Goal: Transaction & Acquisition: Purchase product/service

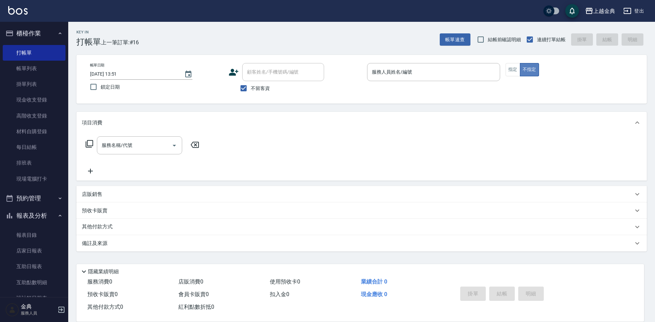
click at [524, 69] on button "不指定" at bounding box center [529, 69] width 19 height 13
click at [516, 69] on button "指定" at bounding box center [513, 69] width 15 height 13
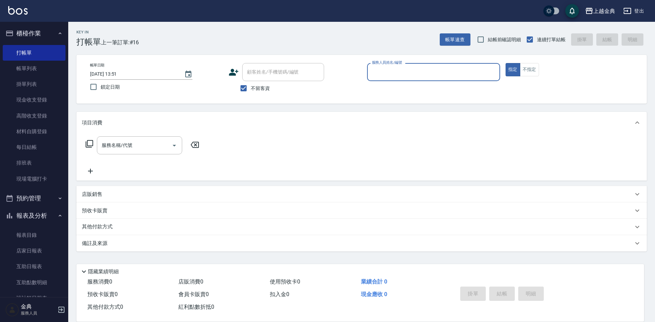
click at [472, 66] on div "服務人員姓名/編號" at bounding box center [433, 72] width 133 height 18
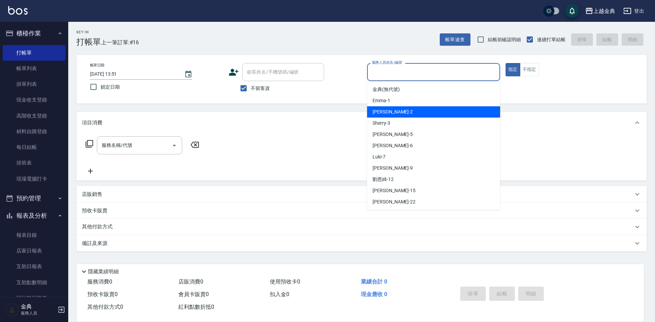
click at [437, 117] on div "Cindy -2" at bounding box center [433, 111] width 133 height 11
type input "Cindy-2"
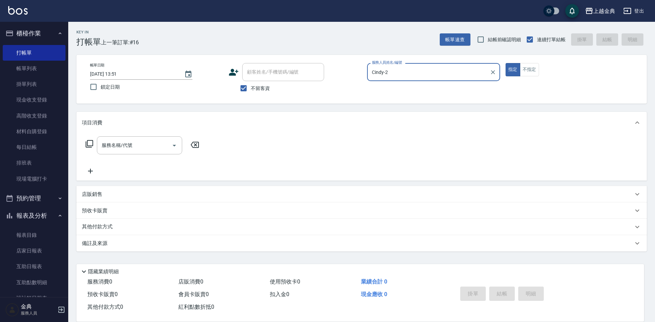
click at [88, 145] on icon at bounding box center [90, 144] width 8 height 8
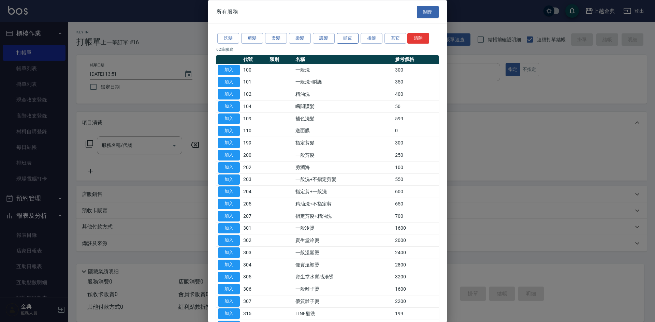
click at [347, 33] on button "頭皮" at bounding box center [348, 38] width 22 height 11
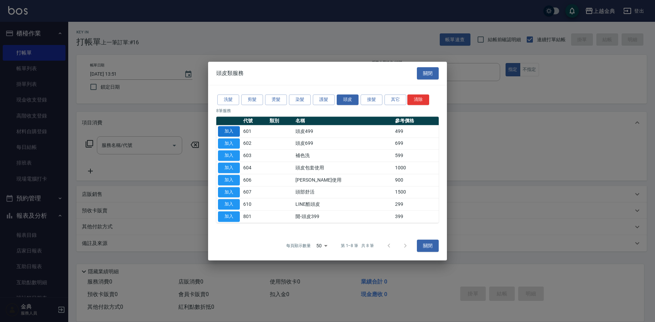
click at [230, 128] on button "加入" at bounding box center [229, 131] width 22 height 11
type input "頭皮499(601)"
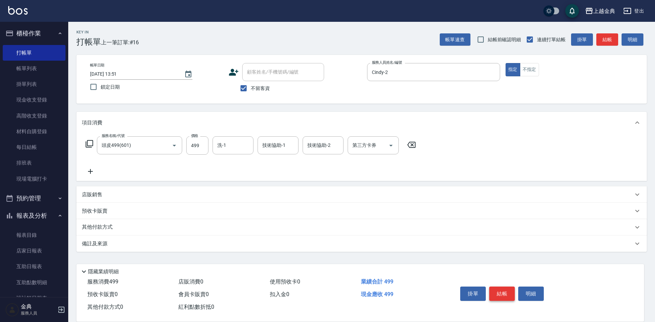
click at [497, 293] on button "結帳" at bounding box center [502, 294] width 26 height 14
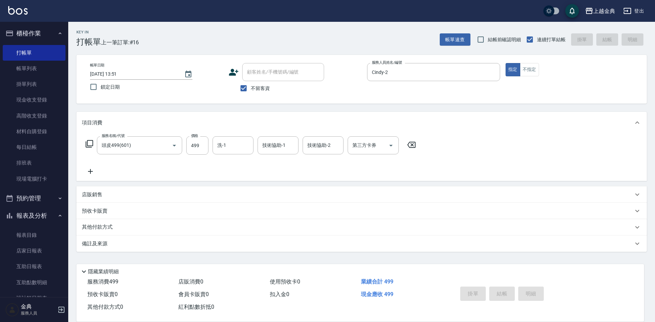
type input "[DATE] 15:14"
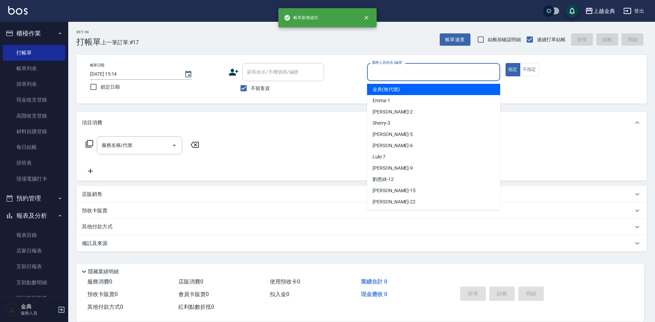
click at [450, 70] on input "服務人員姓名/編號" at bounding box center [433, 72] width 127 height 12
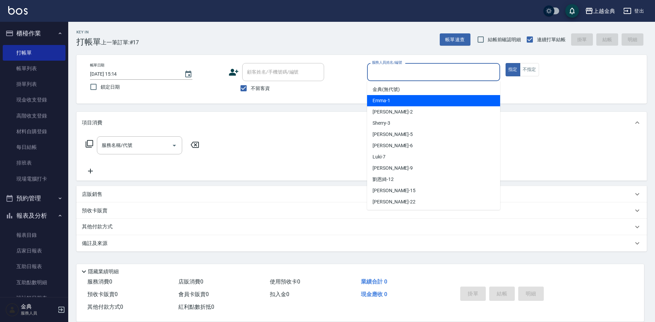
click at [443, 102] on div "Emma -1" at bounding box center [433, 100] width 133 height 11
type input "Emma-1"
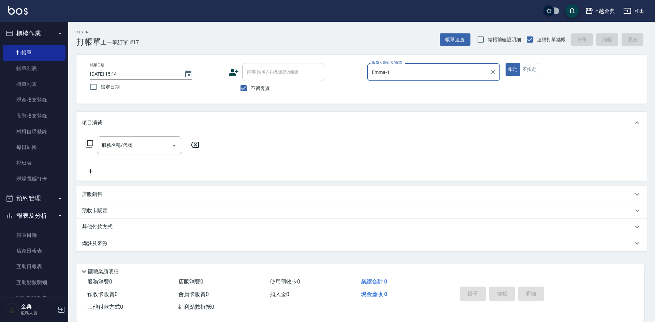
click at [91, 141] on icon at bounding box center [90, 144] width 8 height 8
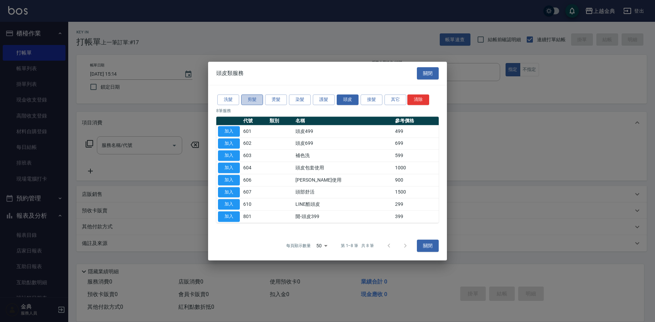
drag, startPoint x: 249, startPoint y: 98, endPoint x: 252, endPoint y: 124, distance: 26.1
click at [249, 99] on button "剪髮" at bounding box center [252, 100] width 22 height 11
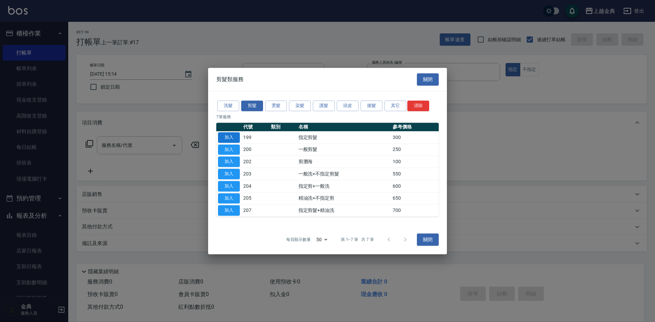
click at [230, 141] on button "加入" at bounding box center [229, 137] width 22 height 11
type input "指定剪髮(199)"
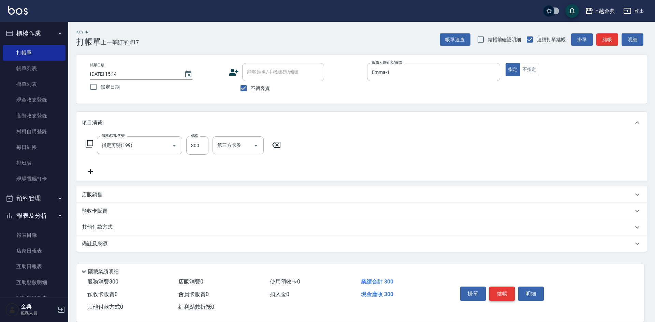
click at [500, 287] on button "結帳" at bounding box center [502, 294] width 26 height 14
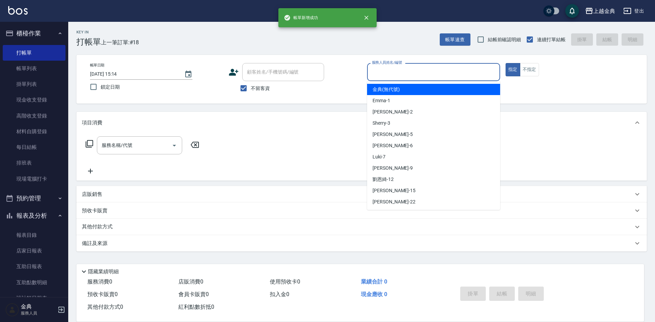
click at [469, 73] on input "服務人員姓名/編號" at bounding box center [433, 72] width 127 height 12
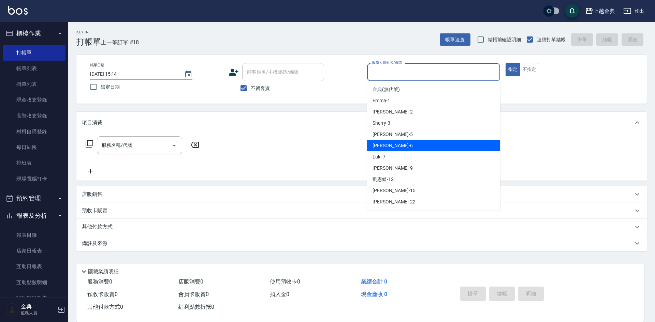
click at [456, 141] on div "[PERSON_NAME] -6" at bounding box center [433, 145] width 133 height 11
type input "[PERSON_NAME]-6"
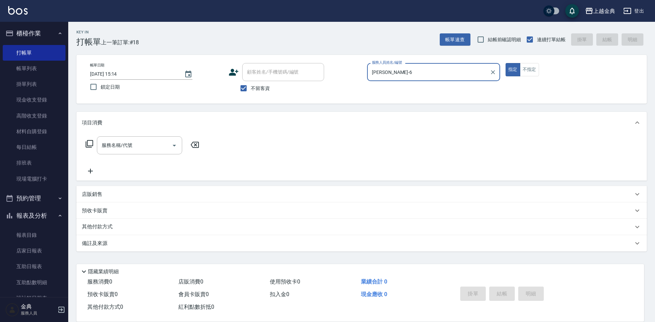
click at [92, 146] on icon at bounding box center [90, 144] width 8 height 8
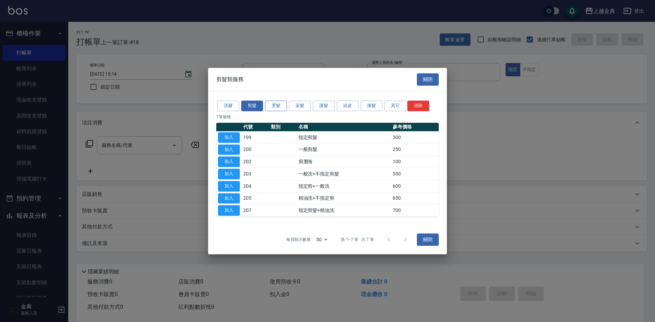
click at [271, 106] on button "燙髮" at bounding box center [276, 106] width 22 height 11
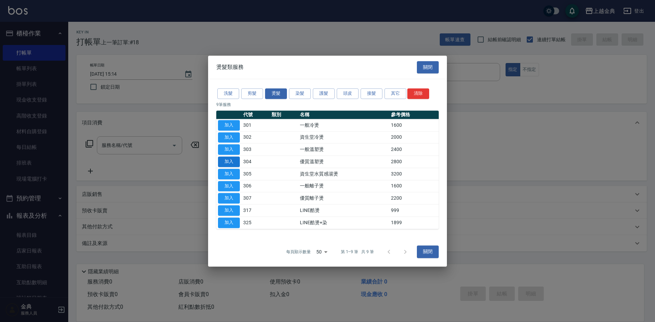
click at [226, 162] on button "加入" at bounding box center [229, 162] width 22 height 11
type input "優質溫塑燙(304)"
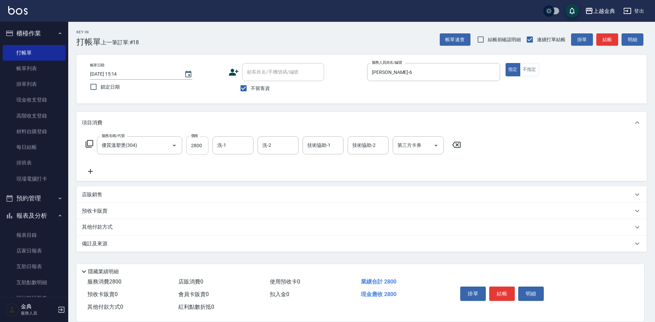
click at [188, 148] on input "2800" at bounding box center [197, 145] width 22 height 18
type input "3499"
click at [101, 229] on p "其他付款方式" at bounding box center [99, 228] width 34 height 8
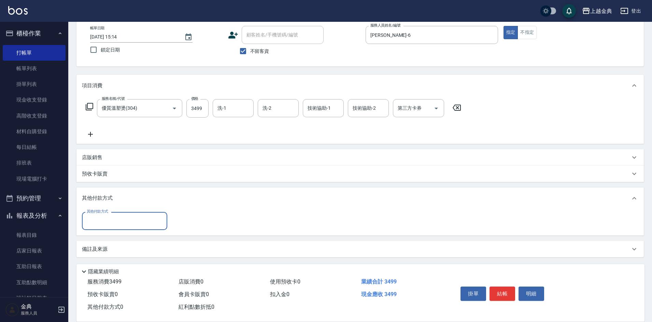
scroll to position [38, 0]
click at [102, 215] on input "其他付款方式" at bounding box center [124, 221] width 79 height 12
click at [104, 250] on span "信用卡" at bounding box center [124, 249] width 85 height 11
type input "信用卡"
type input "1000"
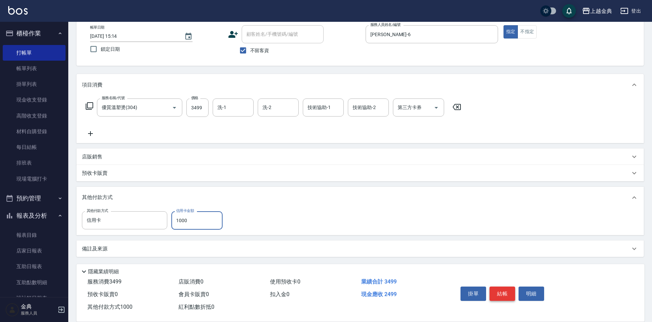
click at [500, 288] on button "結帳" at bounding box center [502, 294] width 26 height 14
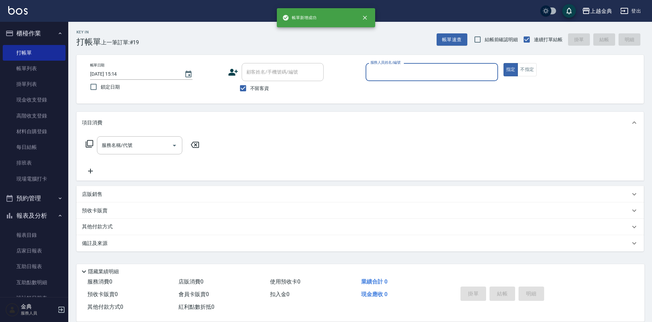
scroll to position [0, 0]
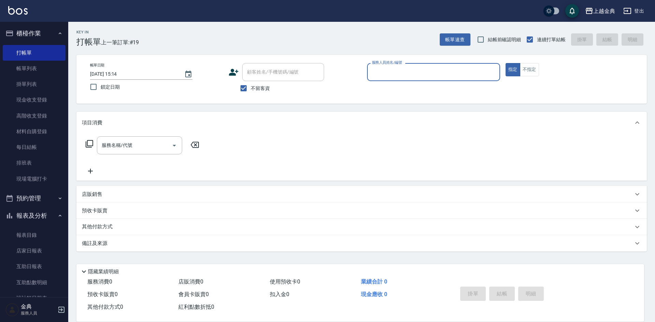
click at [240, 81] on div "顧客姓名/手機號碼/編號 顧客姓名/手機號碼/編號" at bounding box center [295, 72] width 133 height 18
click at [251, 89] on span "不留客資" at bounding box center [260, 88] width 19 height 7
click at [251, 89] on input "不留客資" at bounding box center [243, 88] width 14 height 14
checkbox input "false"
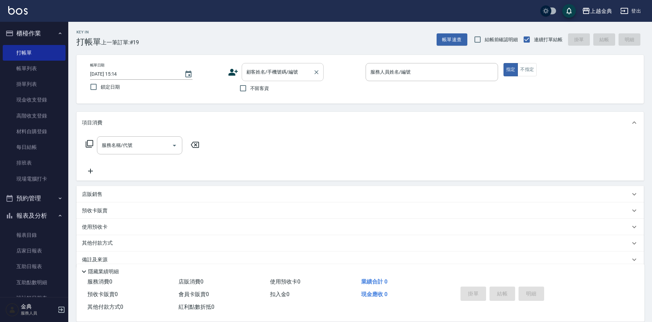
click at [262, 73] on input "顧客姓名/手機號碼/編號" at bounding box center [278, 72] width 66 height 12
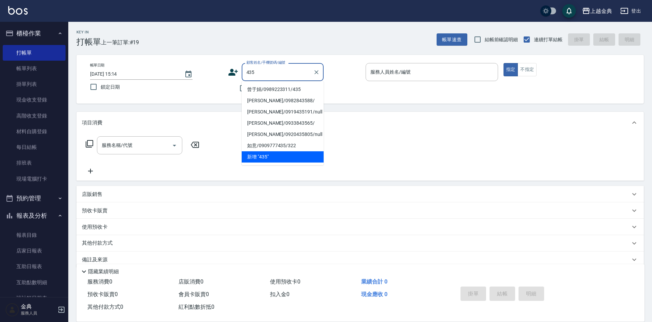
click at [289, 89] on li "曾于娟/0989223311/435" at bounding box center [283, 89] width 82 height 11
type input "曾于娟/0989223311/435"
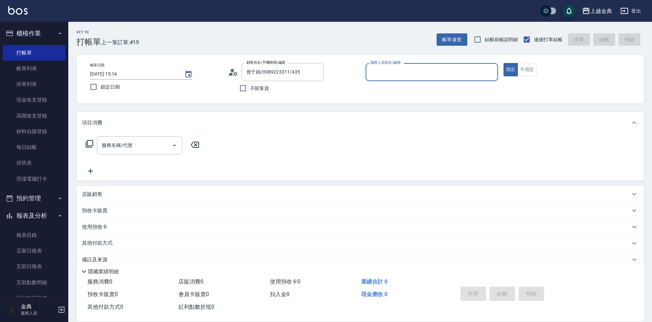
click at [388, 72] on input "服務人員姓名/編號" at bounding box center [432, 72] width 126 height 12
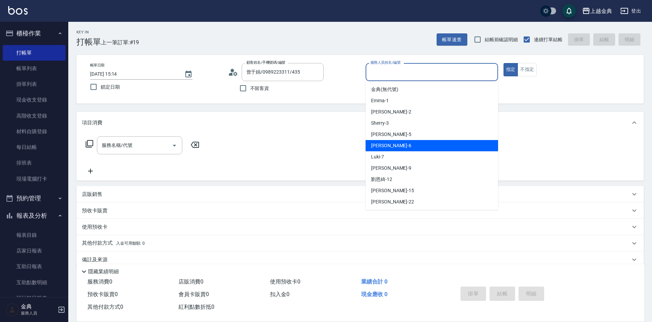
click at [396, 144] on div "[PERSON_NAME] -6" at bounding box center [431, 145] width 132 height 11
type input "[PERSON_NAME]-6"
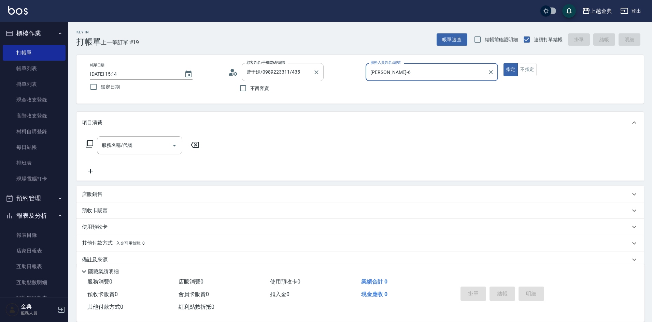
click at [255, 80] on div "曾于娟/0989223311/435 顧客姓名/手機號碼/編號" at bounding box center [283, 72] width 82 height 18
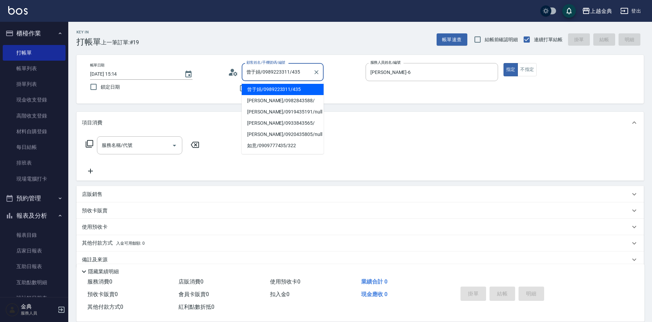
click at [255, 74] on input "曾于娟/0989223311/435" at bounding box center [278, 72] width 66 height 12
click at [318, 72] on icon "Clear" at bounding box center [316, 72] width 7 height 7
click at [274, 73] on input "顧客姓名/手機號碼/編號" at bounding box center [278, 72] width 66 height 12
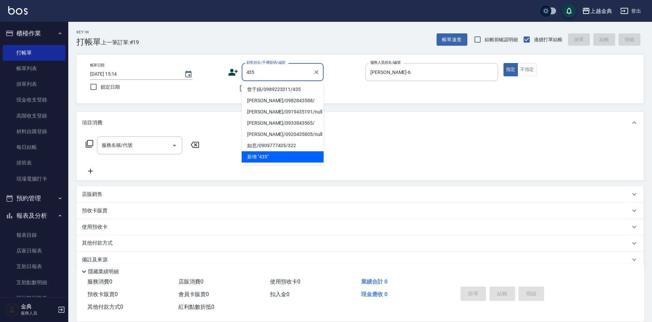
click at [281, 91] on li "曾于娟/0989223311/435" at bounding box center [283, 89] width 82 height 11
type input "曾于娟/0989223311/435"
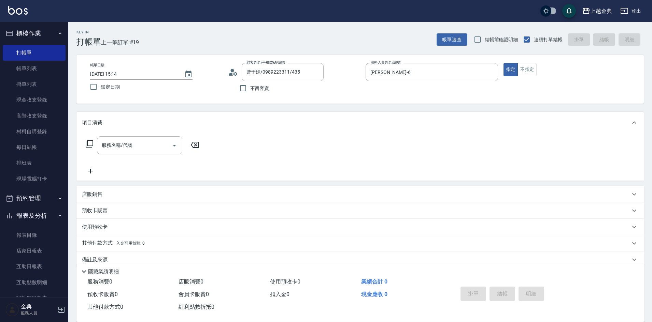
click at [139, 246] on p "其他付款方式 入金可用餘額: 0" at bounding box center [113, 244] width 63 height 8
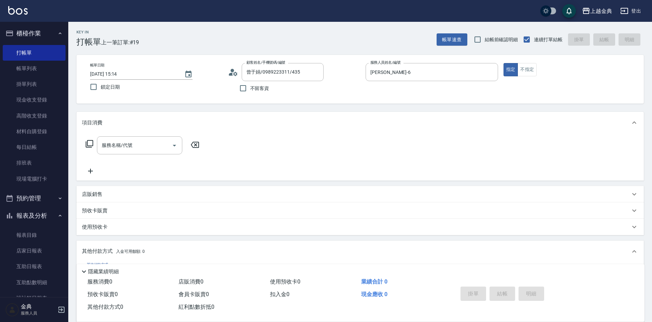
click at [135, 226] on div "使用預收卡" at bounding box center [356, 227] width 548 height 7
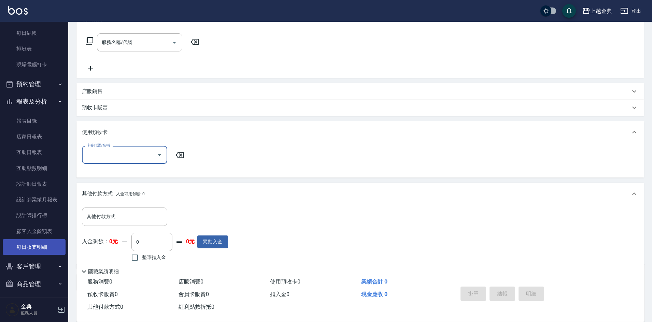
scroll to position [118, 0]
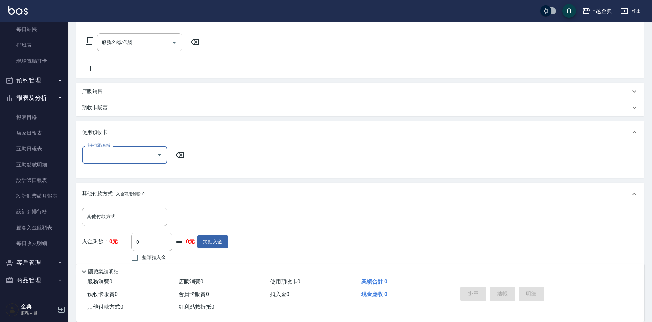
click at [45, 264] on button "客戶管理" at bounding box center [34, 263] width 63 height 18
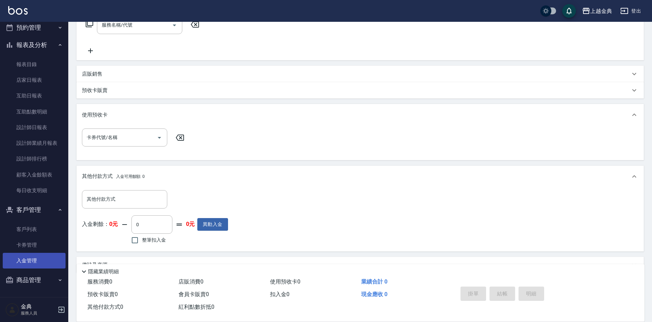
scroll to position [137, 0]
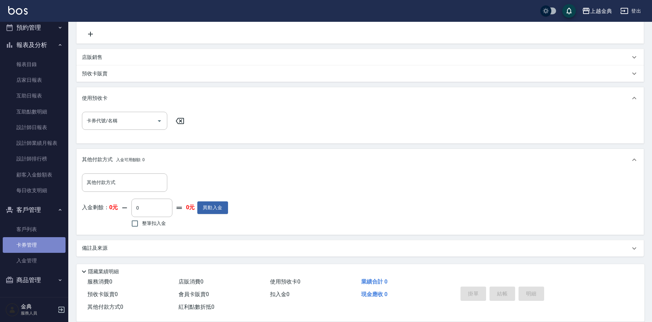
click at [46, 247] on link "卡券管理" at bounding box center [34, 245] width 63 height 16
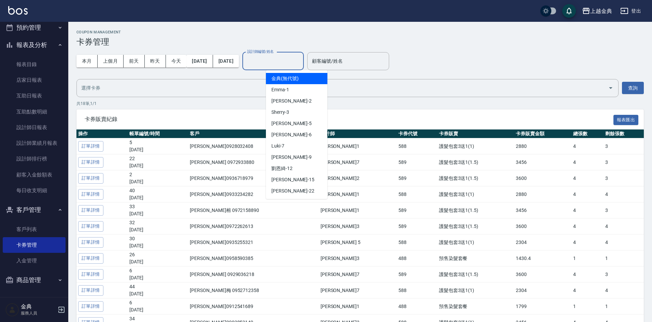
click at [295, 61] on input "設計師編號/姓名" at bounding box center [272, 61] width 55 height 12
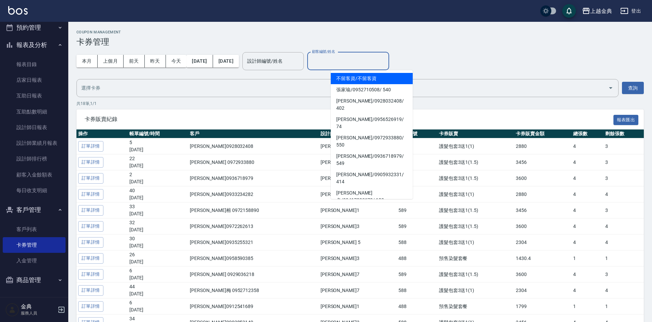
click at [362, 57] on input "顧客編號/姓名" at bounding box center [348, 61] width 76 height 12
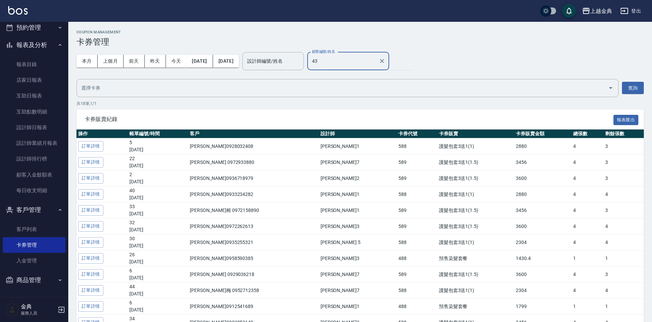
type input "435"
type input "曾于娟/0989223311/435"
click at [94, 92] on input "text" at bounding box center [342, 88] width 525 height 12
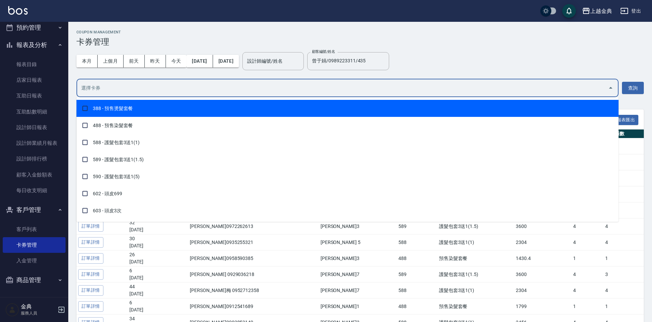
click at [94, 91] on input "text" at bounding box center [342, 88] width 525 height 12
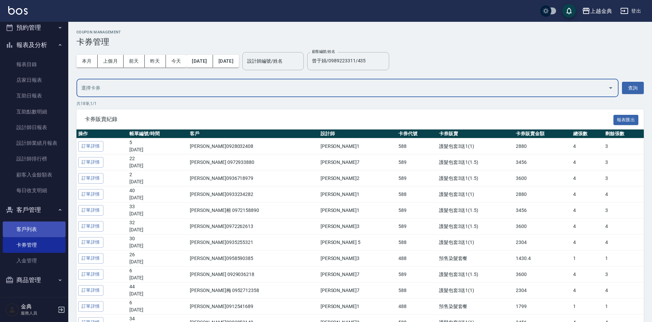
click at [24, 235] on link "客戶列表" at bounding box center [34, 230] width 63 height 16
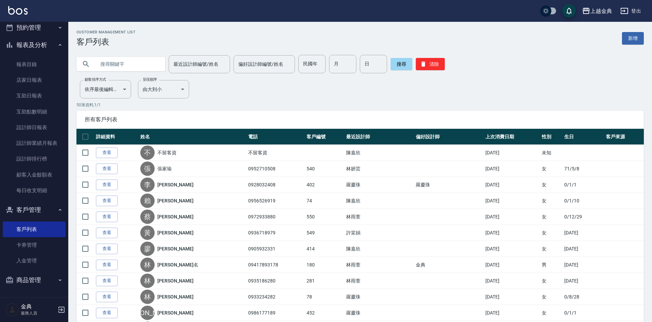
click at [122, 62] on input "text" at bounding box center [128, 64] width 64 height 18
type input "435"
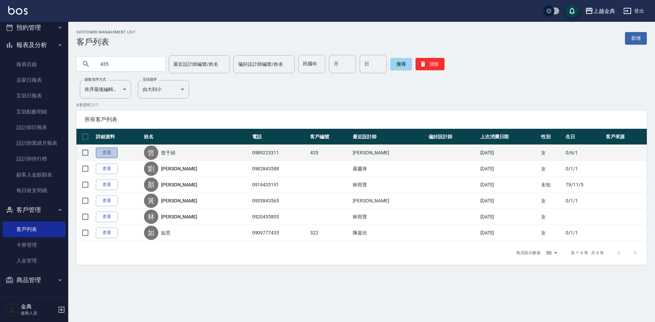
click at [112, 153] on link "查看" at bounding box center [107, 153] width 22 height 11
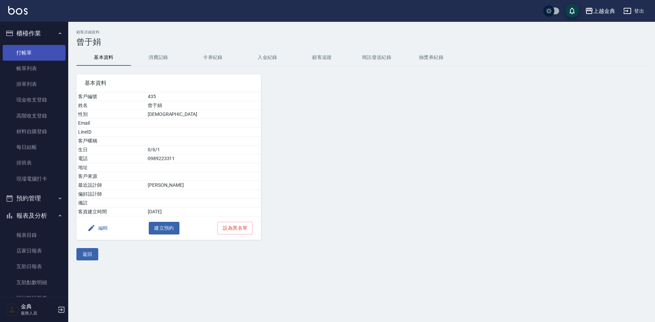
click at [36, 55] on link "打帳單" at bounding box center [34, 53] width 63 height 16
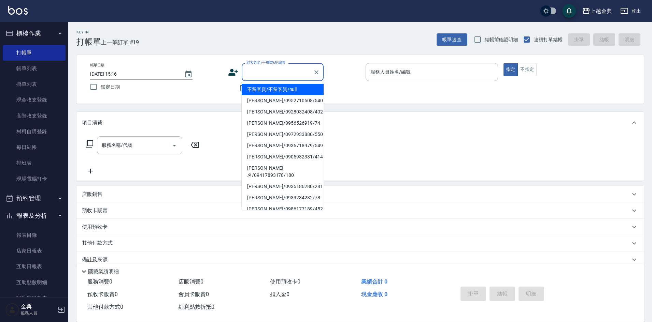
click at [291, 73] on input "顧客姓名/手機號碼/編號" at bounding box center [278, 72] width 66 height 12
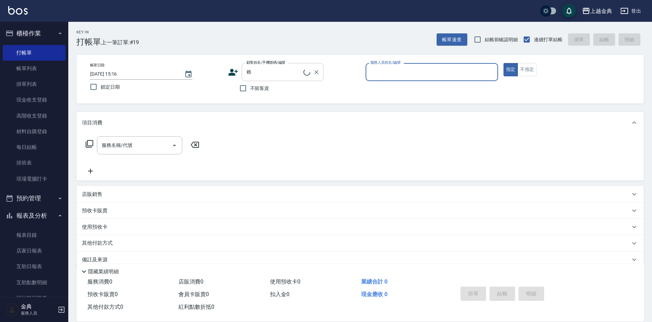
click at [291, 73] on input "賴" at bounding box center [274, 72] width 59 height 12
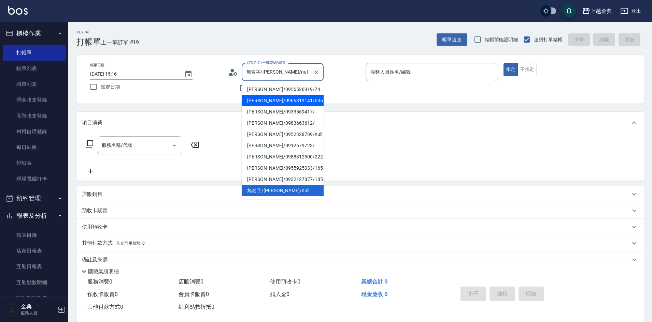
click at [302, 98] on li "[PERSON_NAME]/0966319141/535" at bounding box center [283, 100] width 82 height 11
type input "[PERSON_NAME]/0966319141/535"
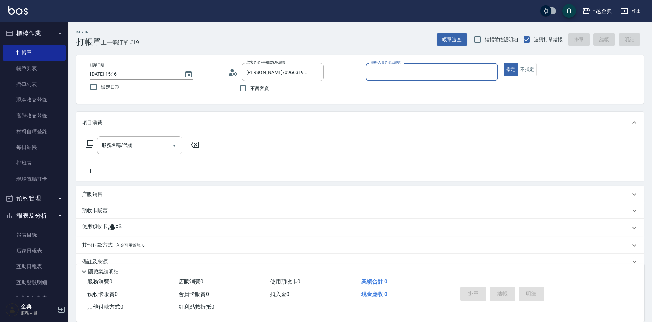
click at [385, 72] on input "服務人員姓名/編號" at bounding box center [432, 72] width 126 height 12
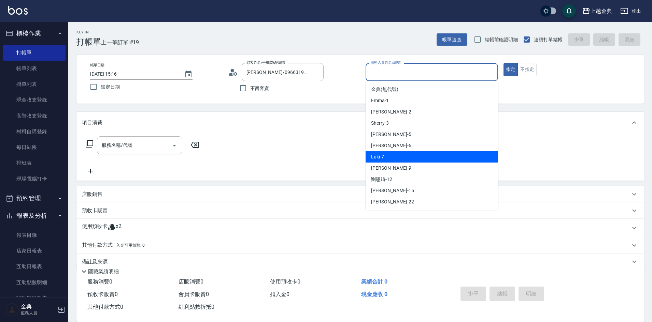
click at [394, 152] on div "Luki -7" at bounding box center [431, 156] width 132 height 11
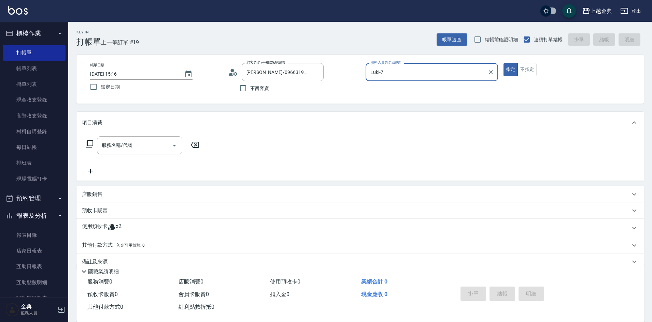
click at [391, 81] on div "Luki-7 服務人員姓名/編號" at bounding box center [431, 72] width 132 height 18
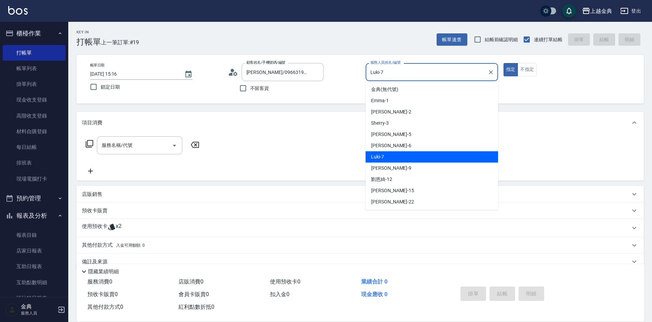
click at [392, 70] on input "Luki-7" at bounding box center [427, 72] width 116 height 12
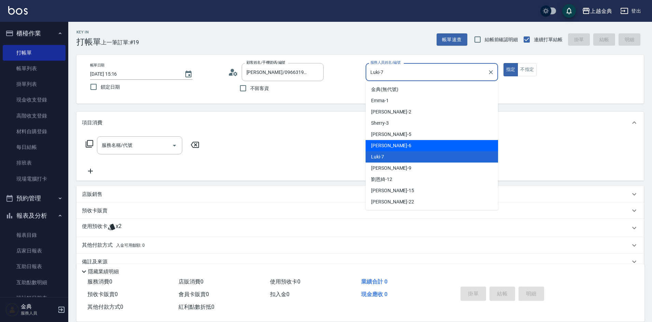
click at [386, 146] on div "[PERSON_NAME] -6" at bounding box center [431, 145] width 132 height 11
type input "[PERSON_NAME]-6"
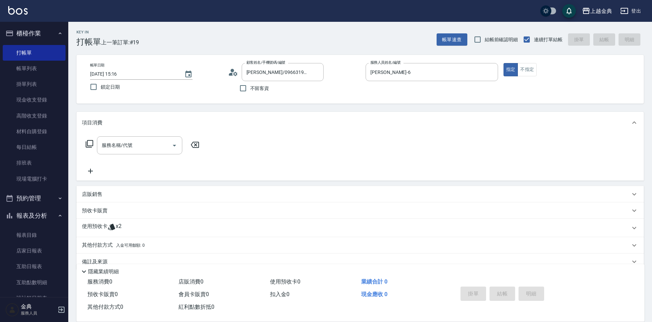
click at [125, 226] on div "使用預收卡 x2" at bounding box center [356, 228] width 548 height 10
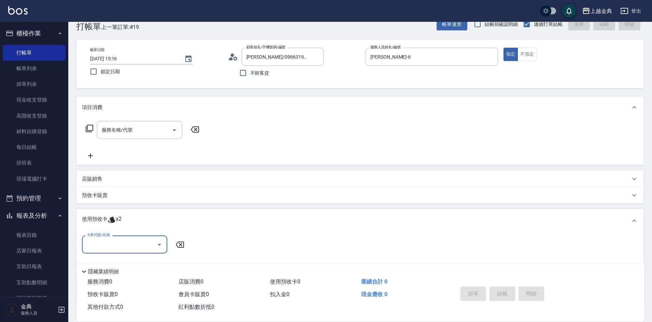
scroll to position [63, 0]
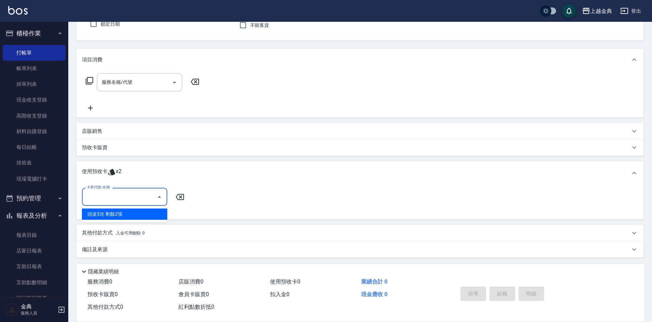
drag, startPoint x: 121, startPoint y: 198, endPoint x: 126, endPoint y: 220, distance: 22.9
click at [122, 198] on input "卡券代號/名稱" at bounding box center [119, 197] width 69 height 12
click at [127, 216] on div "頭皮3次 剩餘2張" at bounding box center [124, 214] width 85 height 11
type input "頭皮3次"
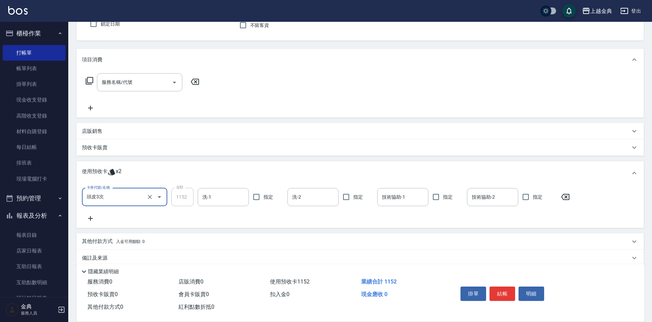
click at [87, 78] on icon at bounding box center [90, 81] width 8 height 8
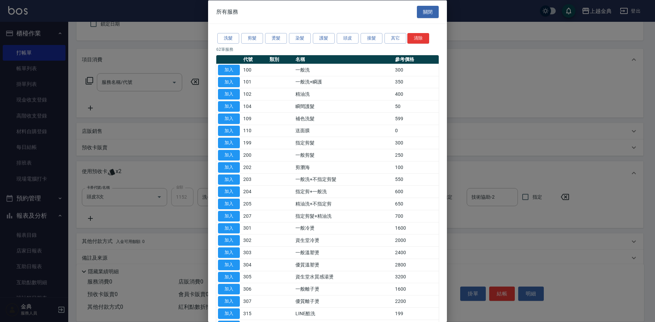
click at [312, 37] on div "洗髮 剪髮 燙髮 染髮 護髮 頭皮 接髮 其它 清除" at bounding box center [327, 38] width 222 height 13
click at [298, 39] on button "染髮" at bounding box center [300, 38] width 22 height 11
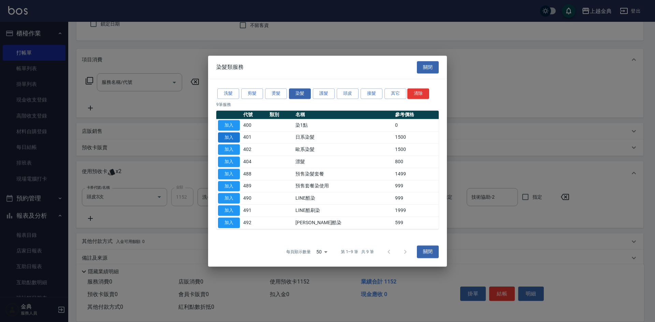
click at [230, 138] on button "加入" at bounding box center [229, 137] width 22 height 11
type input "日系染髮(401)"
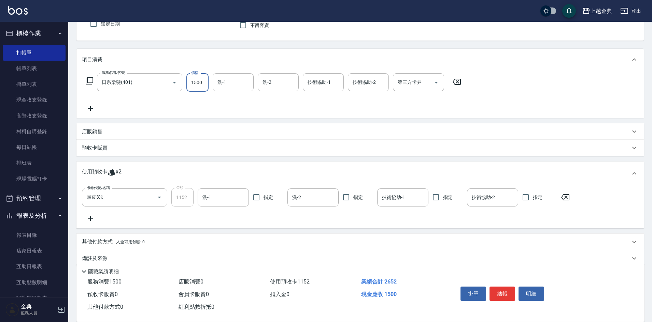
click at [197, 87] on input "1500" at bounding box center [197, 82] width 22 height 18
type input "1700"
drag, startPoint x: 222, startPoint y: 79, endPoint x: 230, endPoint y: 90, distance: 13.2
click at [223, 79] on input "洗-1" at bounding box center [233, 82] width 35 height 12
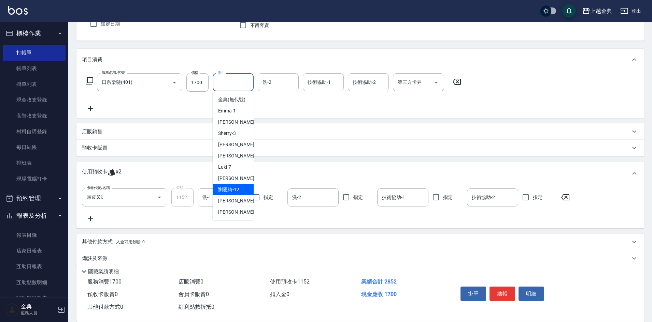
click at [232, 193] on span "[PERSON_NAME]-12" at bounding box center [228, 189] width 21 height 7
type input "[PERSON_NAME]-12"
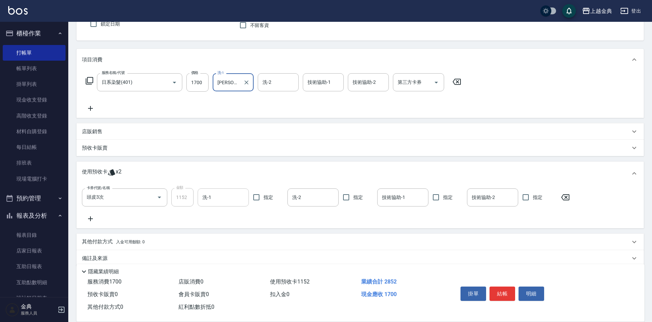
click at [230, 196] on input "洗-1" at bounding box center [223, 198] width 45 height 12
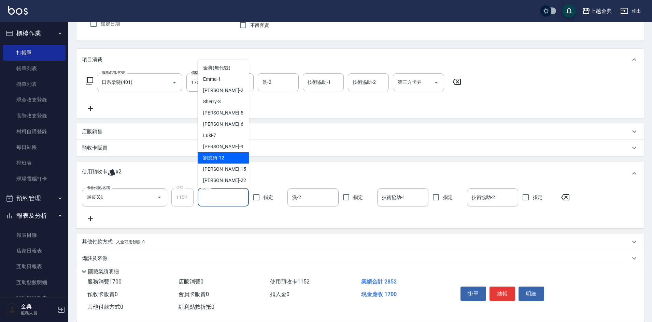
click at [230, 160] on div "[PERSON_NAME]-12" at bounding box center [223, 158] width 51 height 11
type input "[PERSON_NAME]-12"
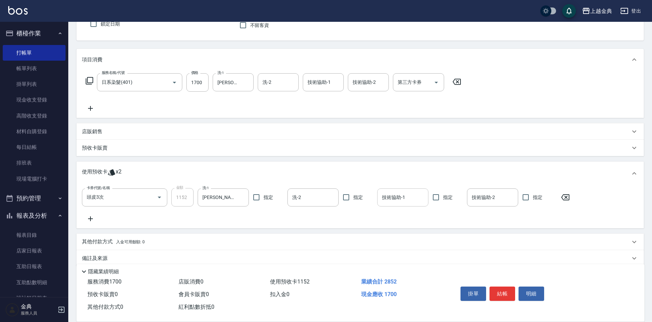
click at [389, 196] on input "技術協助-1" at bounding box center [402, 198] width 45 height 12
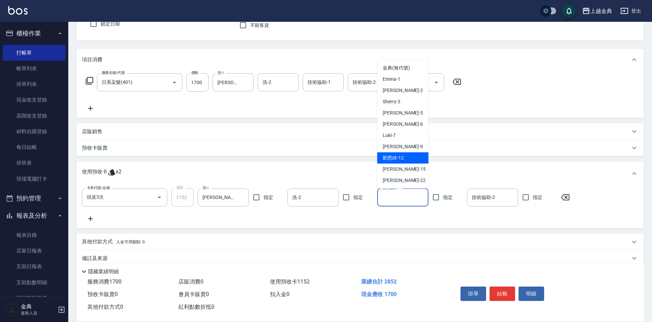
click at [400, 162] on div "[PERSON_NAME]-12" at bounding box center [402, 158] width 51 height 11
type input "[PERSON_NAME]-12"
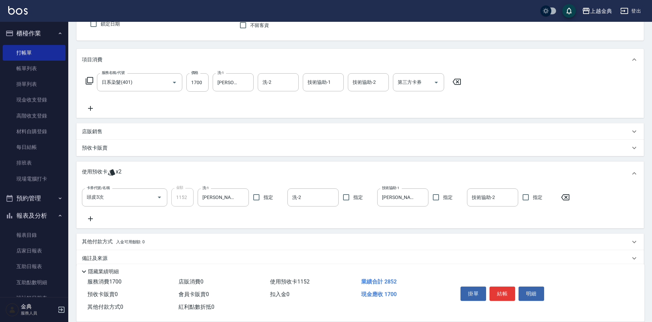
scroll to position [73, 0]
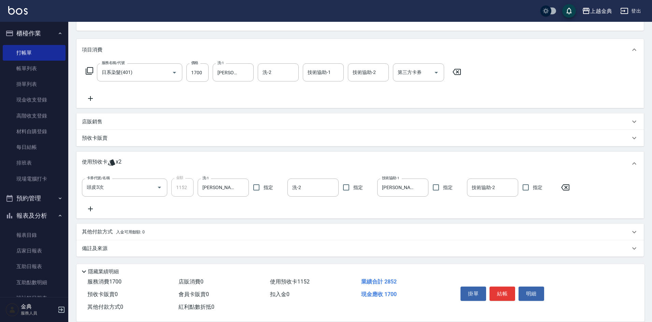
click at [103, 235] on p "其他付款方式 入金可用餘額: 0" at bounding box center [113, 233] width 63 height 8
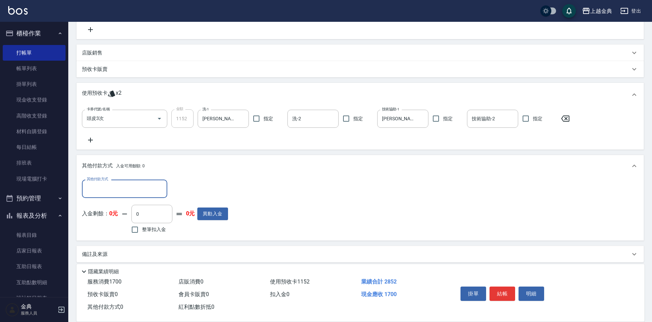
scroll to position [143, 0]
click at [92, 66] on p "預收卡販賣" at bounding box center [95, 68] width 26 height 7
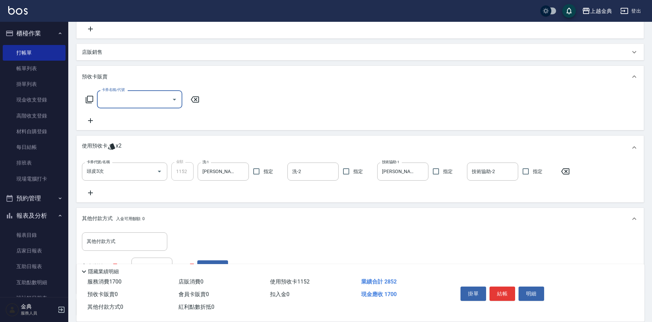
scroll to position [0, 0]
click at [88, 98] on icon at bounding box center [89, 100] width 8 height 8
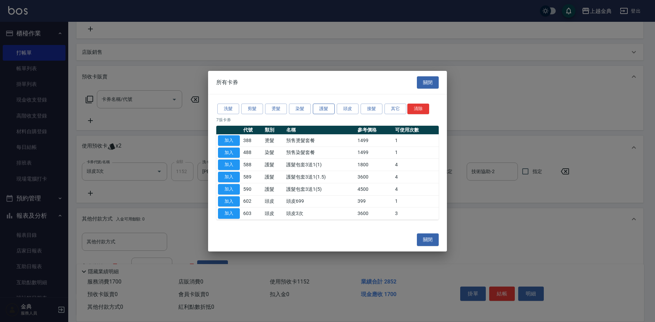
click at [315, 109] on button "護髮" at bounding box center [324, 109] width 22 height 11
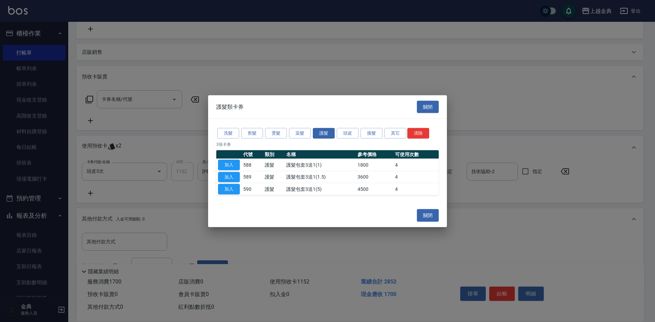
drag, startPoint x: 238, startPoint y: 167, endPoint x: 226, endPoint y: 168, distance: 12.7
click at [237, 167] on button "加入" at bounding box center [229, 165] width 22 height 11
type input "護髮包套3送1(1)(588)"
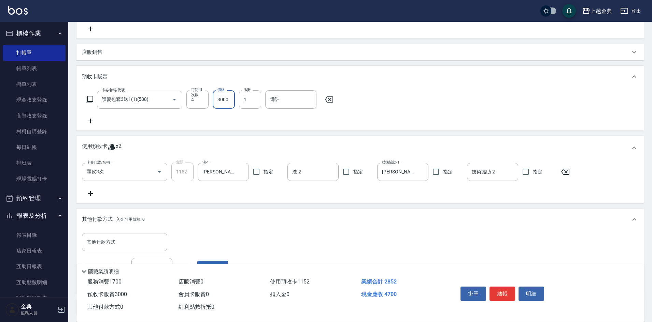
type input "3000"
click at [91, 103] on icon at bounding box center [90, 100] width 8 height 8
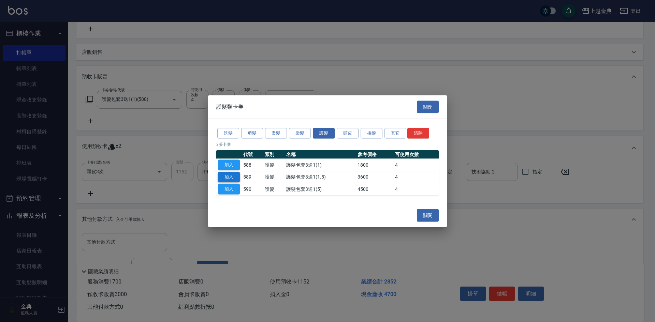
click at [234, 178] on button "加入" at bounding box center [229, 177] width 22 height 11
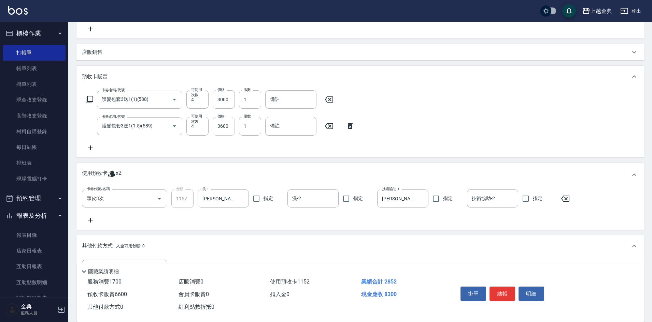
click at [221, 123] on input "3600" at bounding box center [224, 126] width 22 height 18
type input "3600"
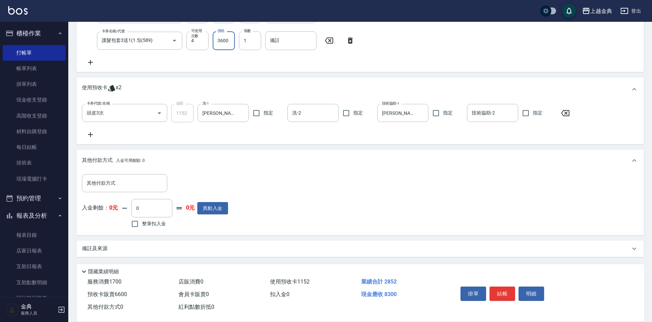
scroll to position [229, 0]
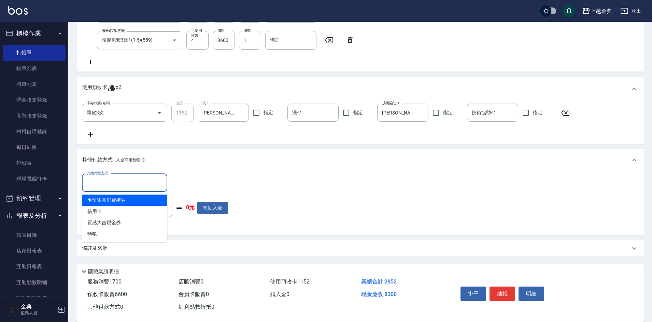
click at [103, 188] on input "其他付款方式" at bounding box center [124, 183] width 79 height 12
click at [104, 215] on span "信用卡" at bounding box center [124, 211] width 85 height 11
type input "信用卡"
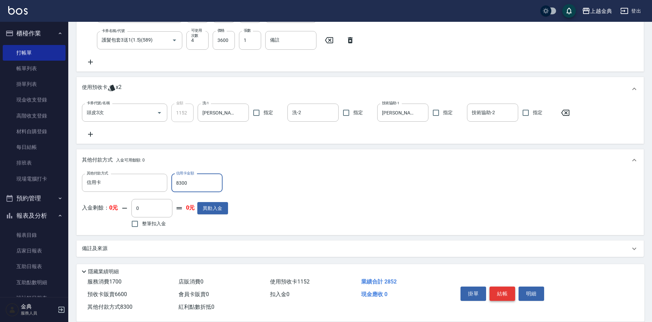
type input "8300"
click at [498, 292] on button "結帳" at bounding box center [502, 294] width 26 height 14
type input "[DATE] 15:18"
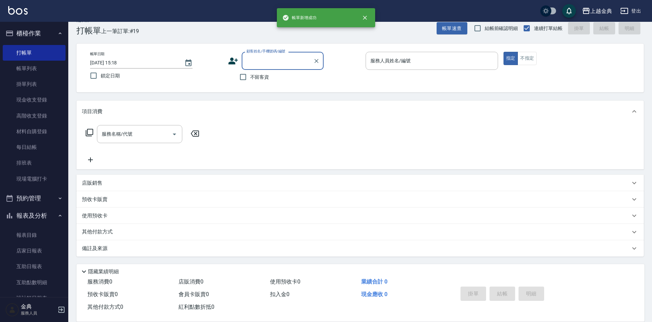
scroll to position [0, 0]
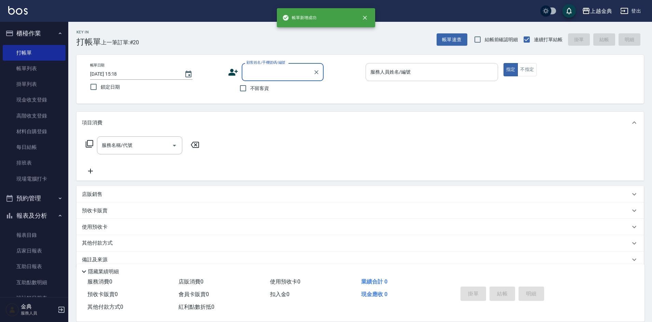
click at [424, 72] on input "服務人員姓名/編號" at bounding box center [432, 72] width 126 height 12
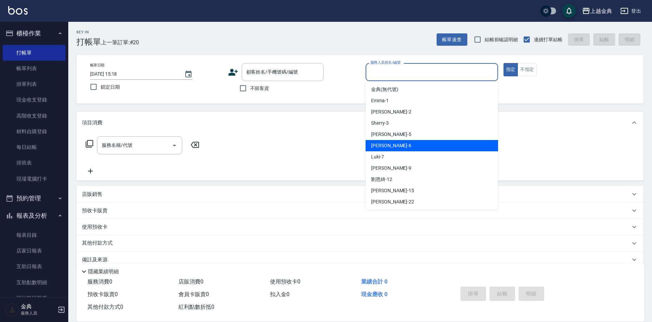
click at [404, 144] on div "[PERSON_NAME] -6" at bounding box center [431, 145] width 132 height 11
type input "[PERSON_NAME]-6"
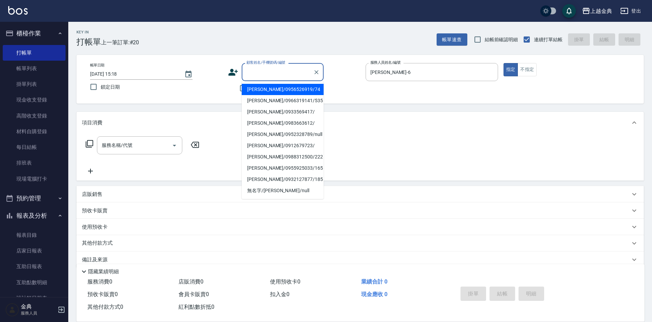
click at [255, 70] on input "顧客姓名/手機號碼/編號" at bounding box center [278, 72] width 66 height 12
drag, startPoint x: 265, startPoint y: 88, endPoint x: 267, endPoint y: 97, distance: 9.0
click at [267, 97] on ul "[PERSON_NAME]/0956526919/74 [PERSON_NAME]/0966319141/535 [PERSON_NAME]/09335694…" at bounding box center [283, 140] width 82 height 118
click at [267, 97] on li "[PERSON_NAME]/0966319141/535" at bounding box center [283, 100] width 82 height 11
type input "[PERSON_NAME]/0966319141/535"
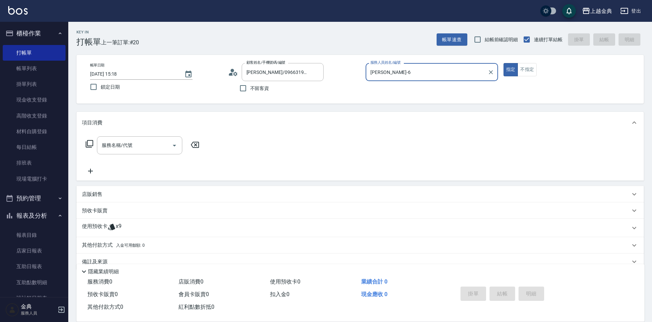
click at [92, 226] on p "使用預收卡" at bounding box center [95, 228] width 26 height 10
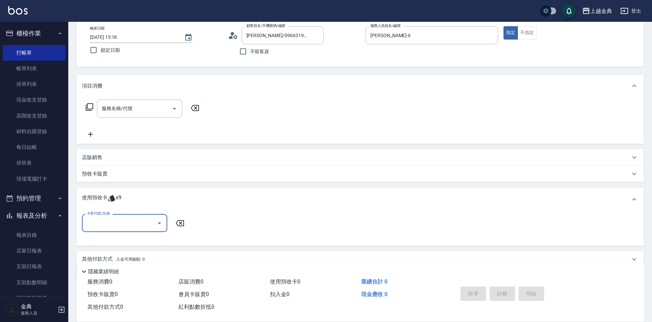
scroll to position [64, 0]
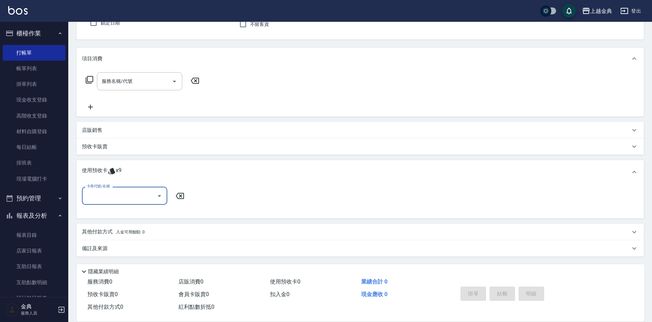
click at [104, 196] on input "卡券代號/名稱" at bounding box center [119, 196] width 69 height 12
click at [122, 222] on div "護髮包套3送1(1) 剩餘4張" at bounding box center [124, 224] width 85 height 11
type input "護髮包套3送1(1)"
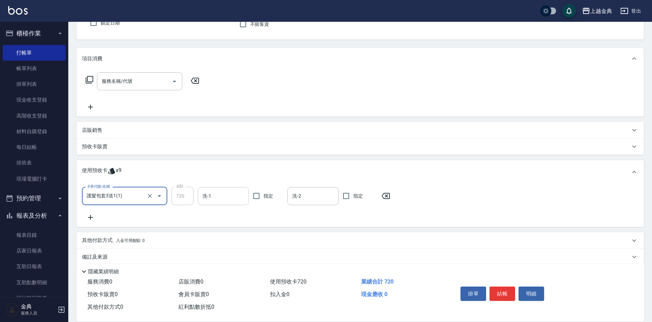
click at [228, 198] on input "洗-1" at bounding box center [223, 196] width 45 height 12
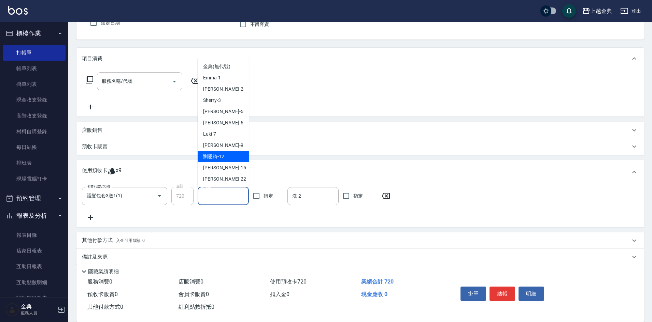
click at [229, 156] on div "[PERSON_NAME]-12" at bounding box center [223, 156] width 51 height 11
type input "[PERSON_NAME]-12"
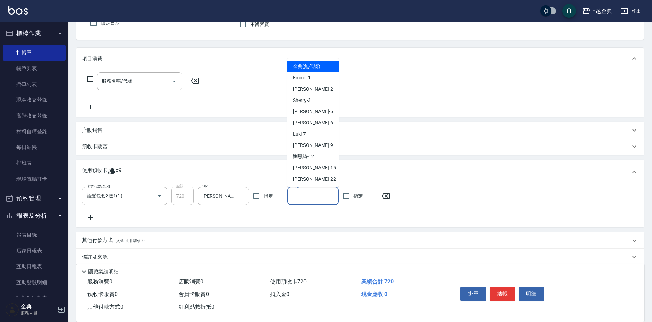
drag, startPoint x: 321, startPoint y: 197, endPoint x: 312, endPoint y: 177, distance: 22.0
click at [321, 197] on input "洗-2" at bounding box center [312, 196] width 45 height 12
click at [243, 197] on icon "Clear" at bounding box center [241, 196] width 7 height 7
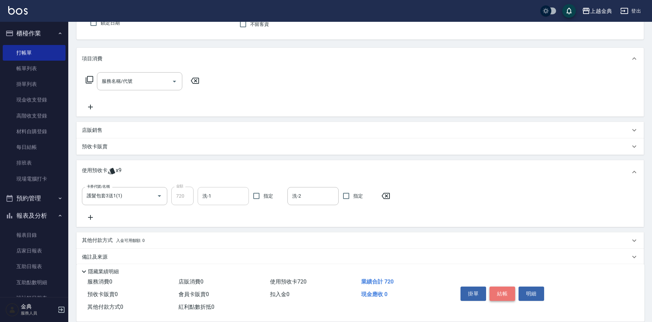
click at [502, 293] on button "結帳" at bounding box center [502, 294] width 26 height 14
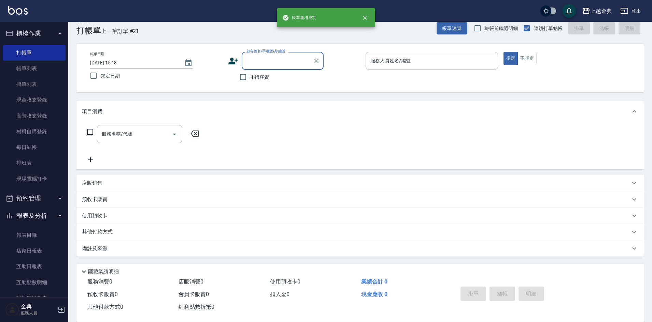
scroll to position [11, 0]
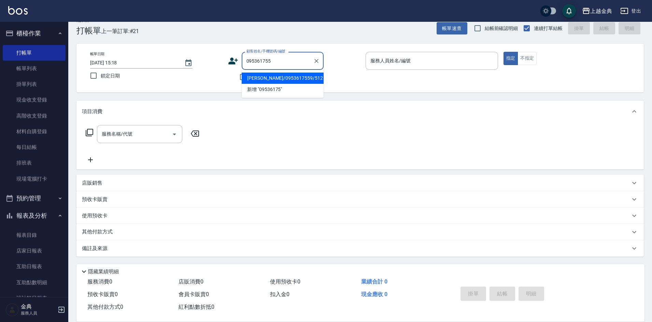
type input "0953617559"
